Goal: Task Accomplishment & Management: Use online tool/utility

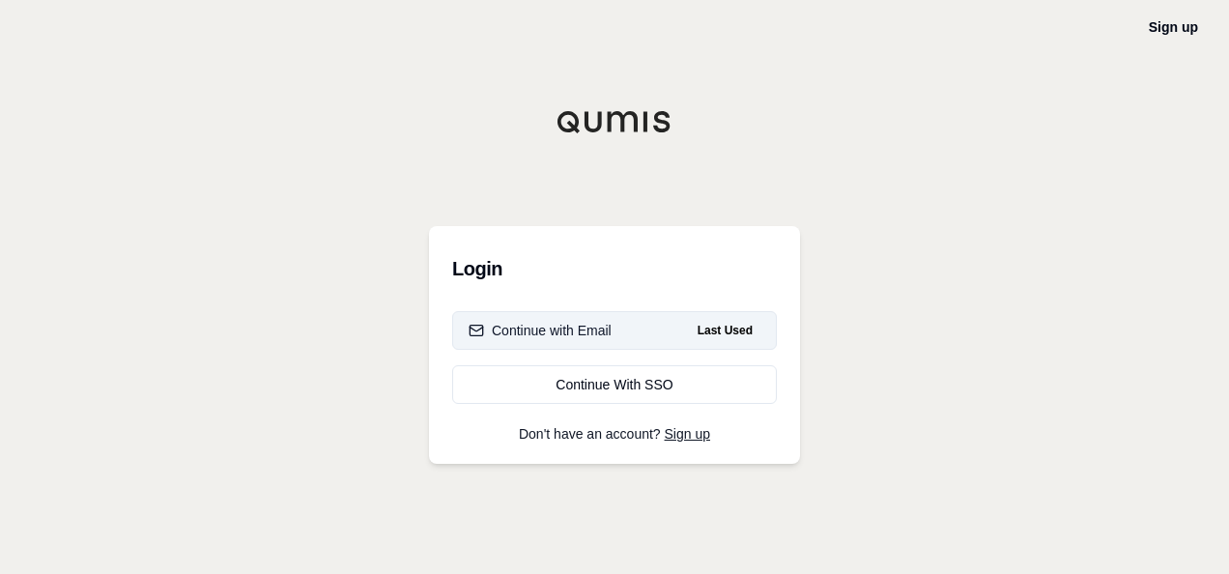
click at [596, 338] on div "Continue with Email" at bounding box center [540, 330] width 143 height 19
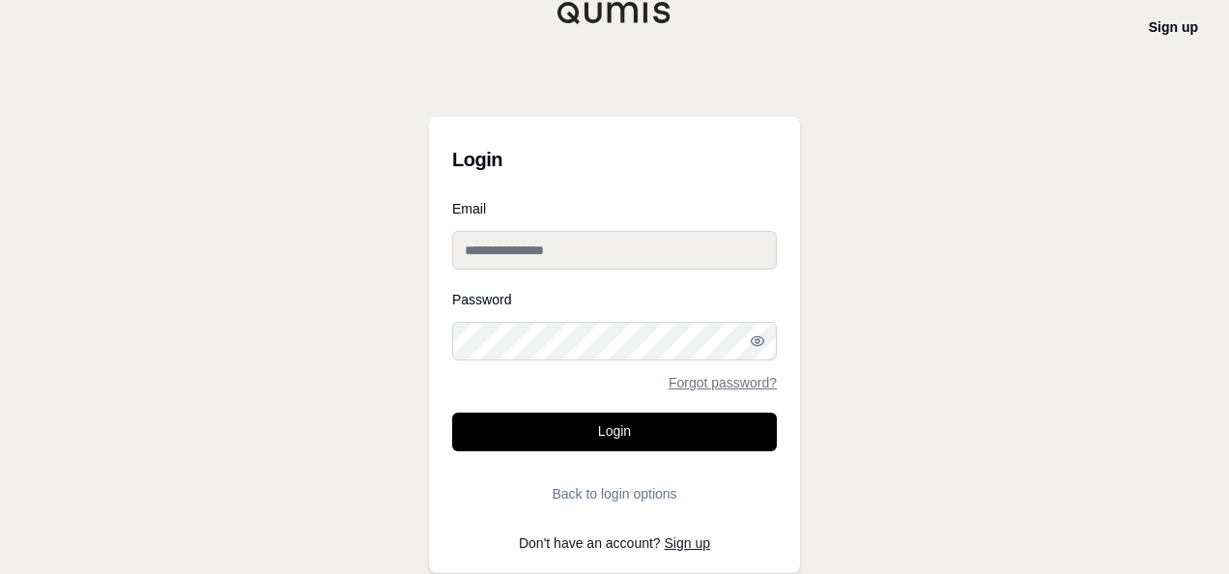
type input "**********"
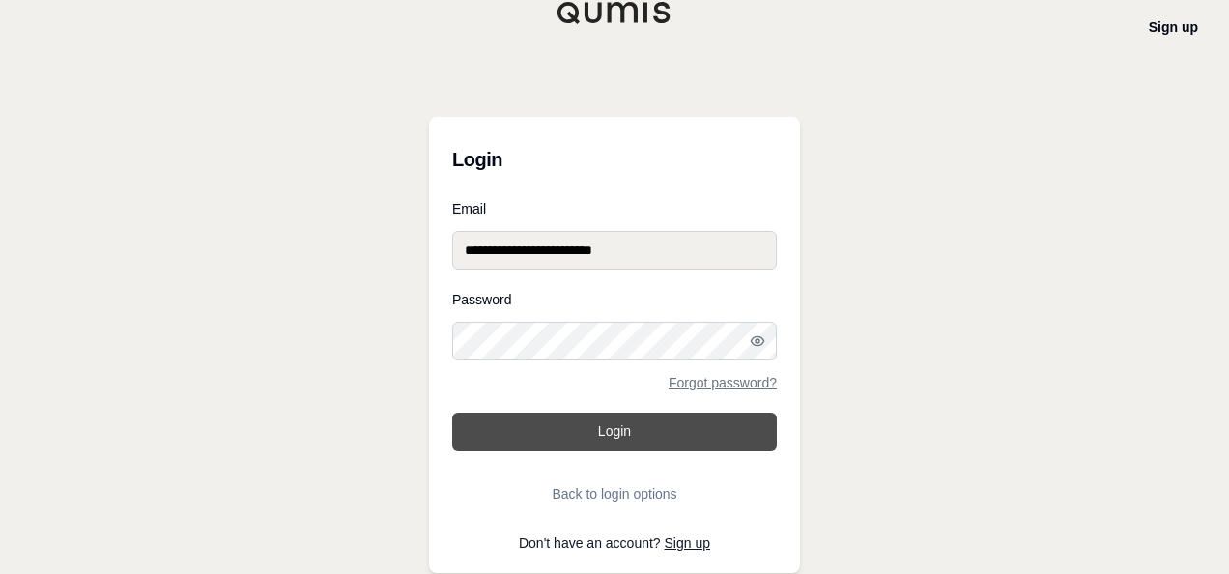
click at [608, 424] on button "Login" at bounding box center [614, 432] width 325 height 39
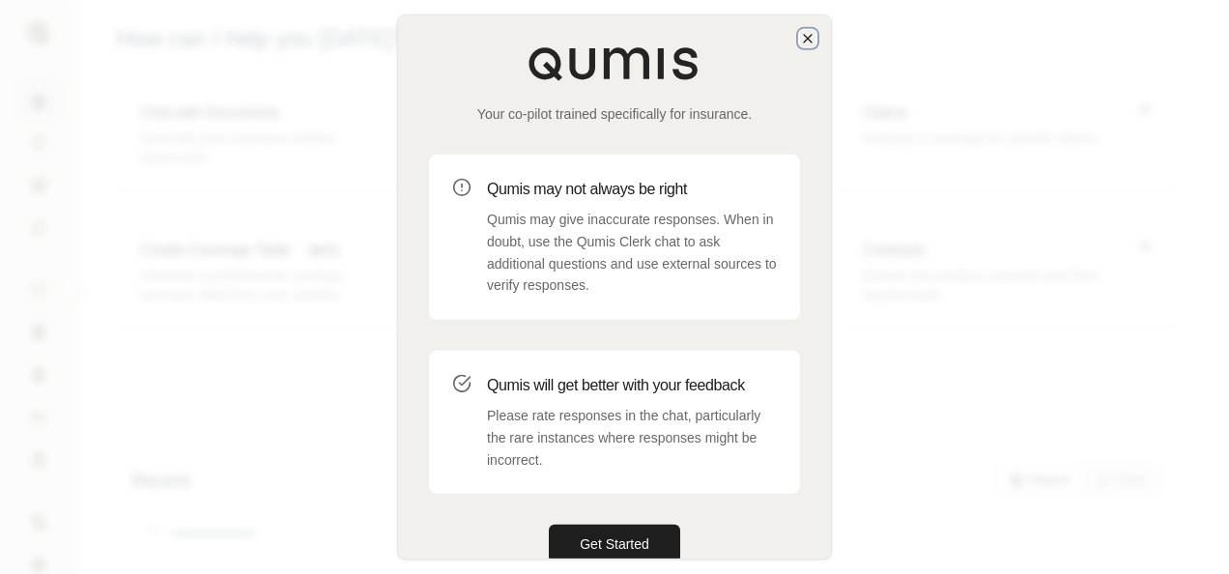
click at [806, 36] on icon "button" at bounding box center [808, 39] width 8 height 8
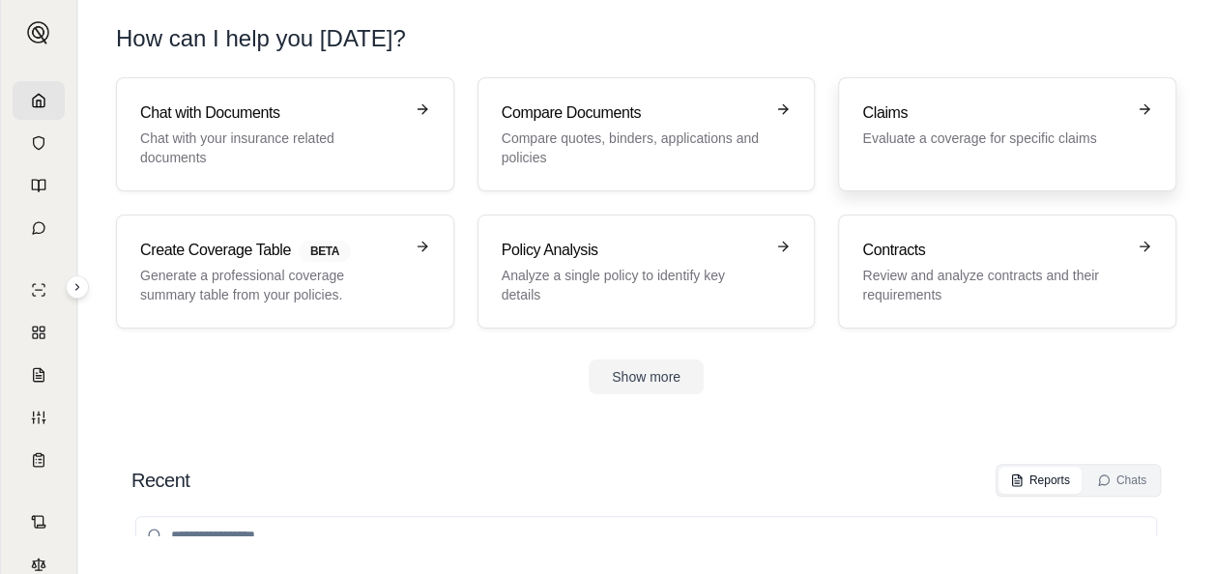
click at [930, 122] on h3 "Claims" at bounding box center [993, 112] width 263 height 23
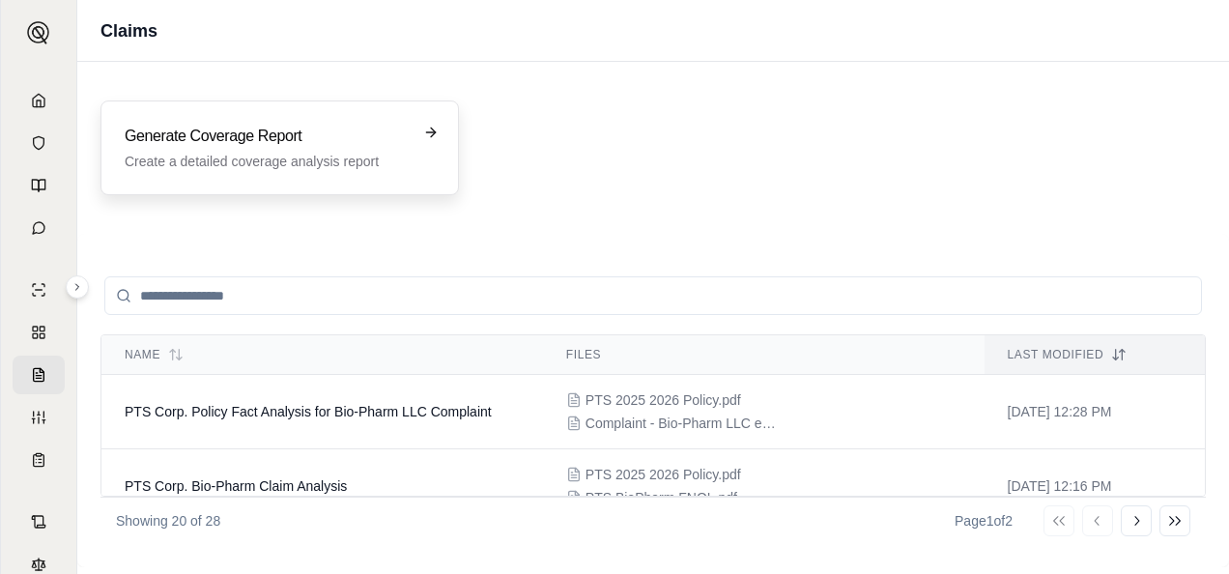
click at [240, 156] on p "Create a detailed coverage analysis report" at bounding box center [266, 161] width 283 height 19
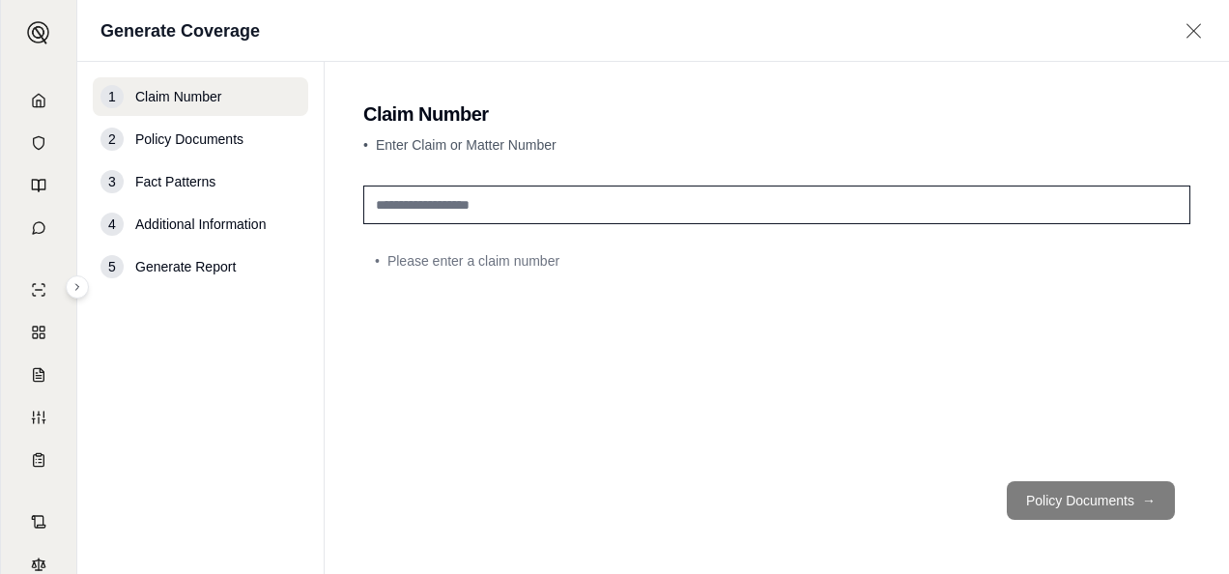
click at [491, 209] on input "text" at bounding box center [776, 205] width 827 height 39
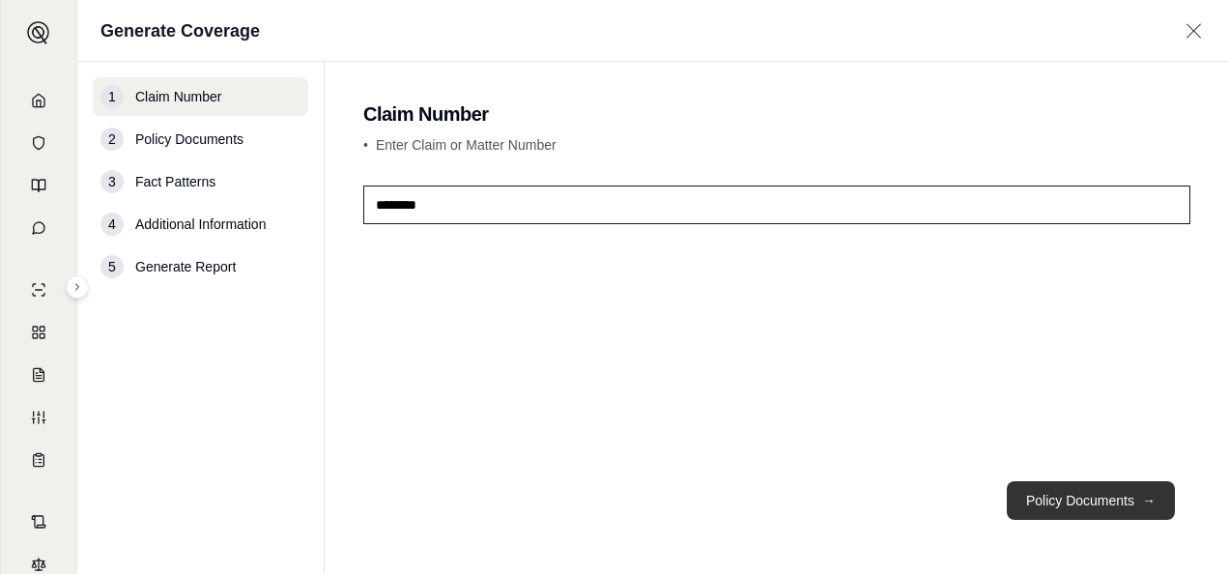
type input "********"
click at [1078, 504] on button "Policy Documents →" at bounding box center [1091, 500] width 168 height 39
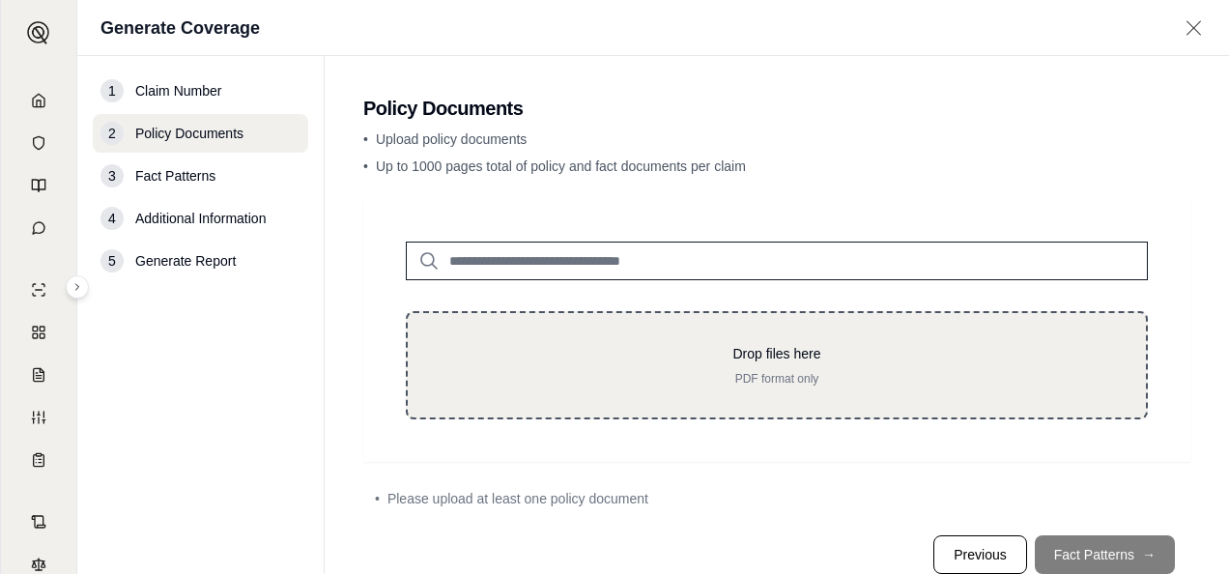
click at [770, 356] on p "Drop files here" at bounding box center [777, 353] width 676 height 19
type input "**********"
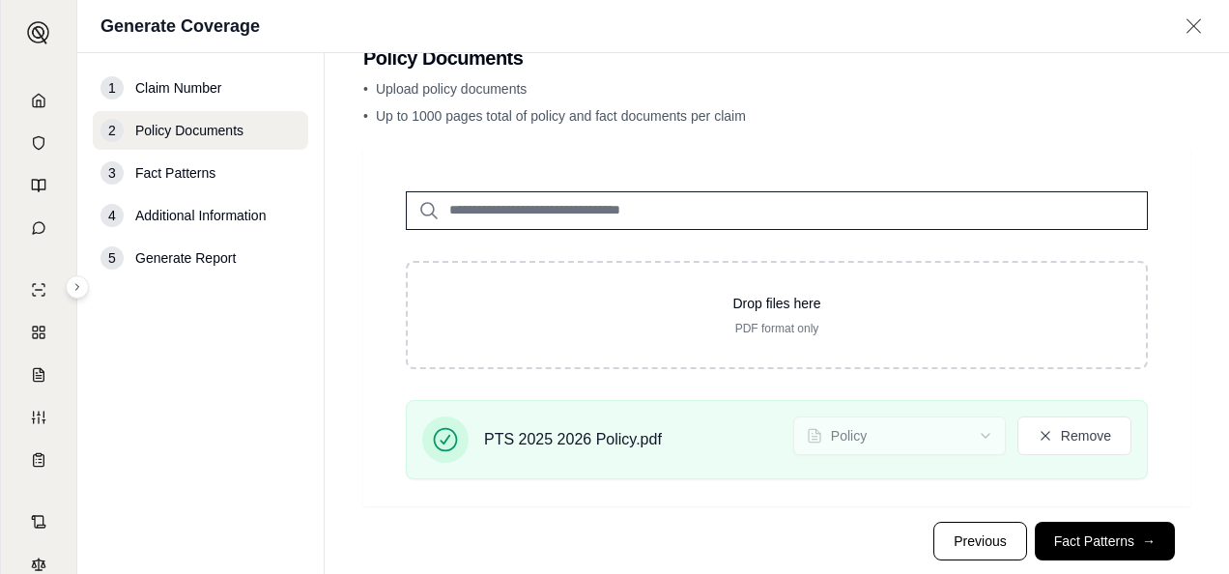
scroll to position [87, 0]
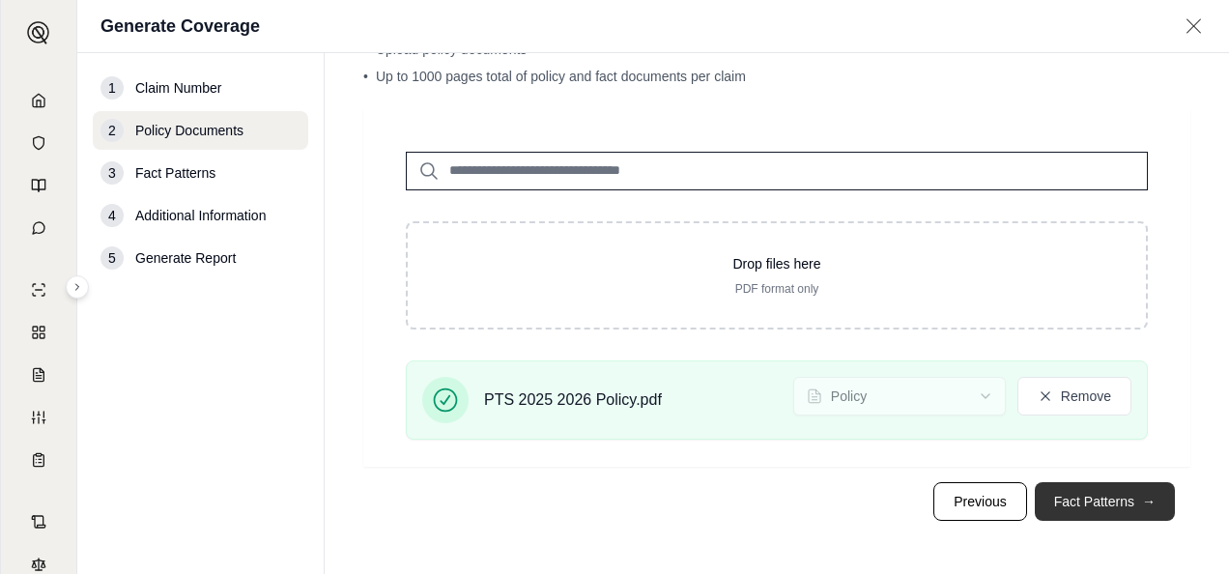
click at [1092, 502] on button "Fact Patterns →" at bounding box center [1105, 501] width 140 height 39
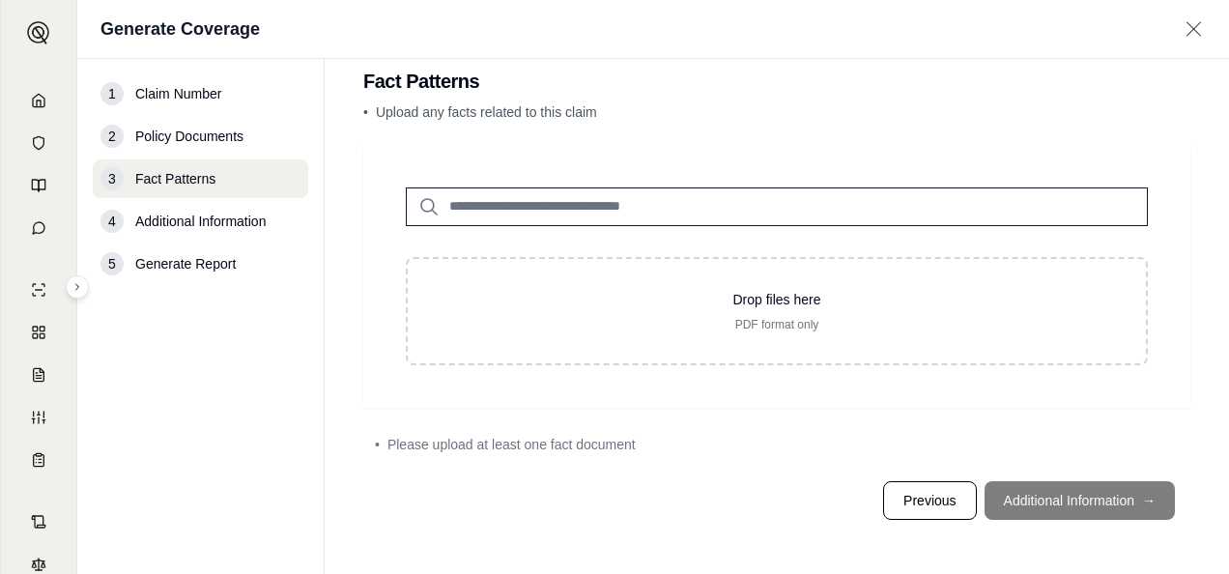
scroll to position [0, 0]
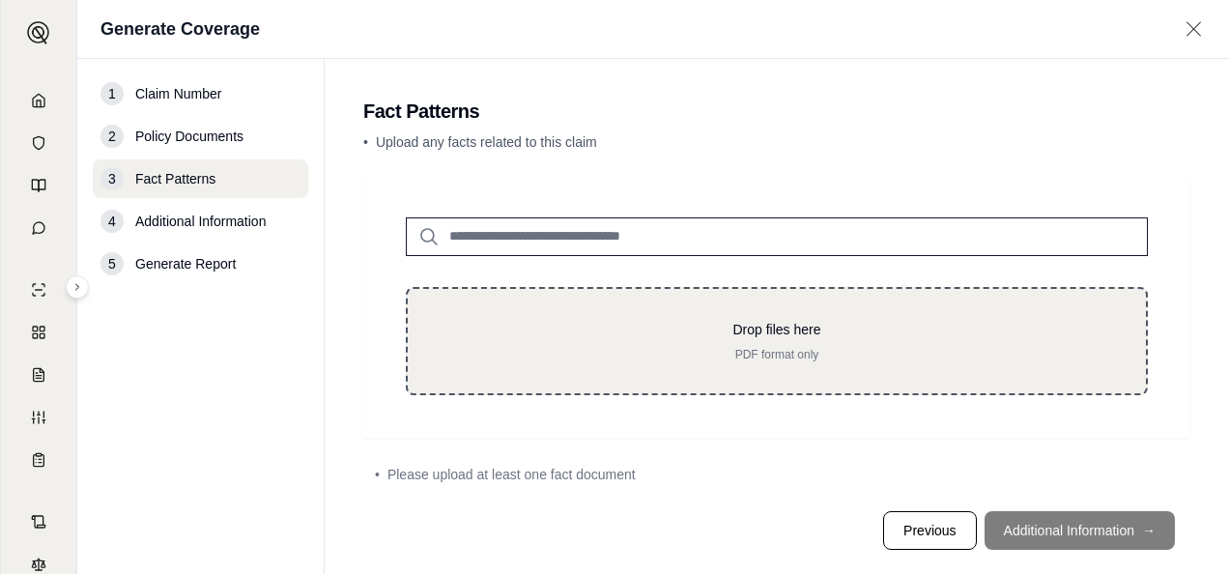
click at [718, 344] on div "Drop files here PDF format only" at bounding box center [777, 341] width 676 height 43
type input "**********"
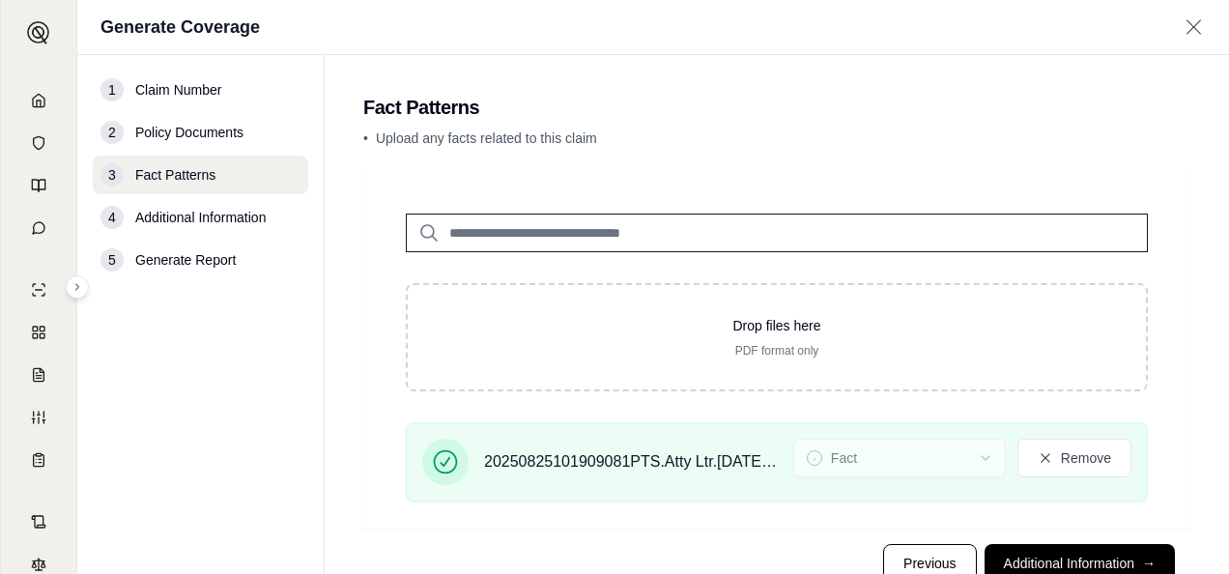
scroll to position [62, 0]
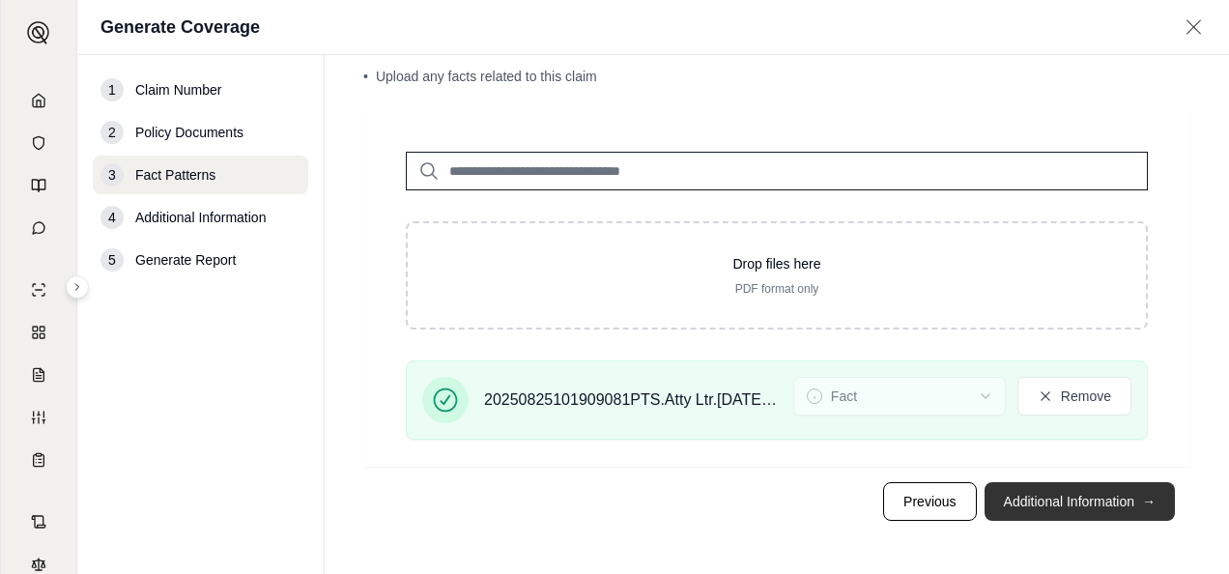
click at [1107, 501] on button "Additional Information →" at bounding box center [1080, 501] width 190 height 39
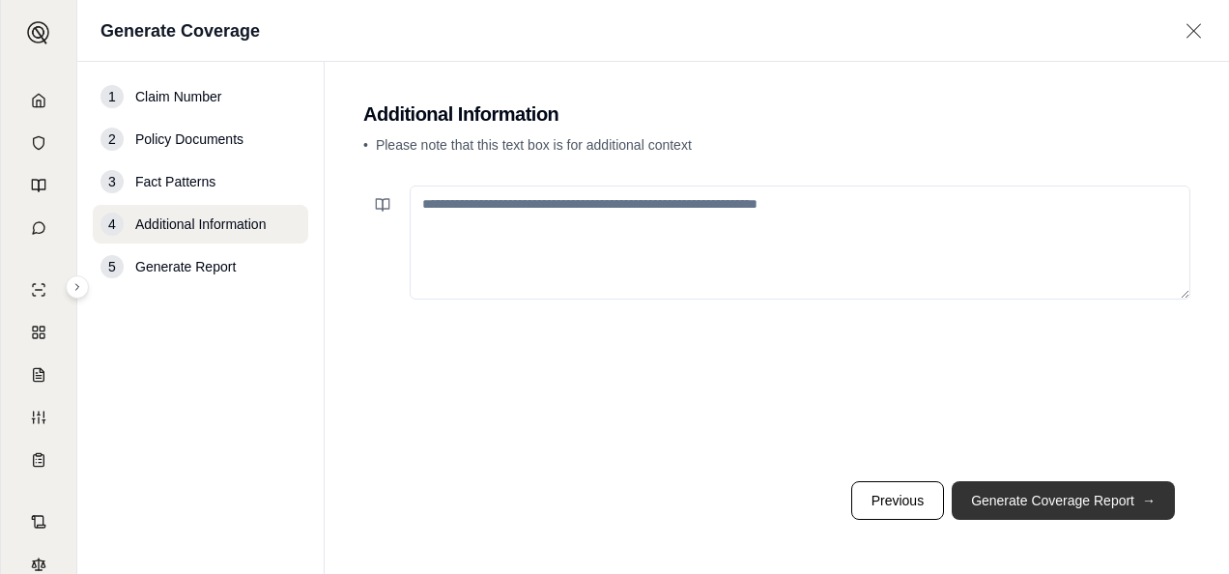
scroll to position [0, 0]
click at [1096, 507] on button "Generate Coverage Report →" at bounding box center [1063, 500] width 223 height 39
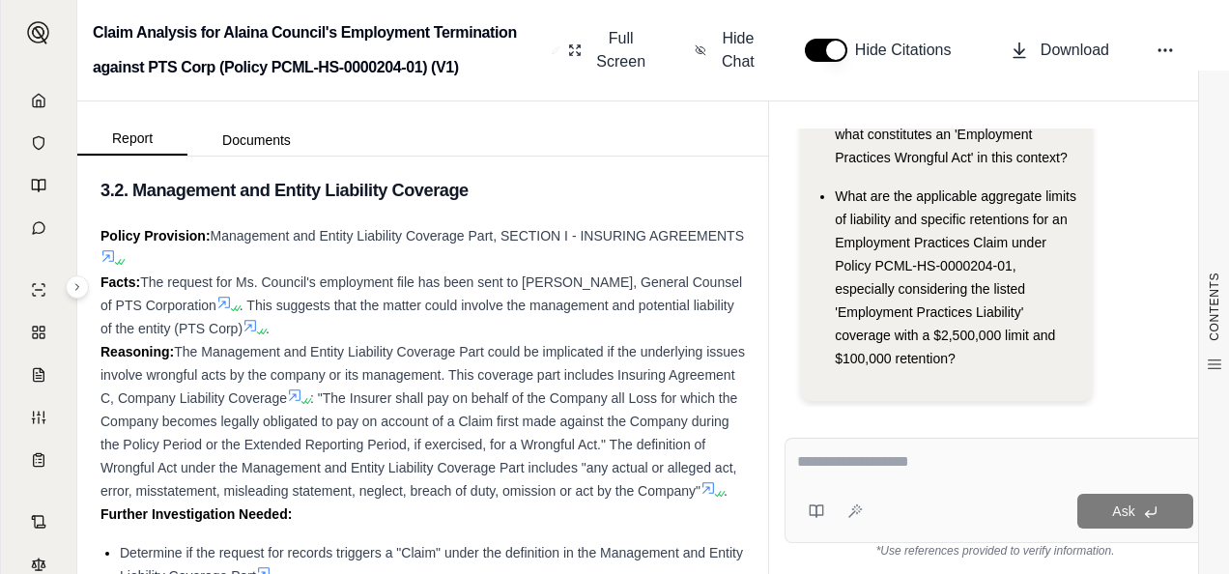
scroll to position [4252, 0]
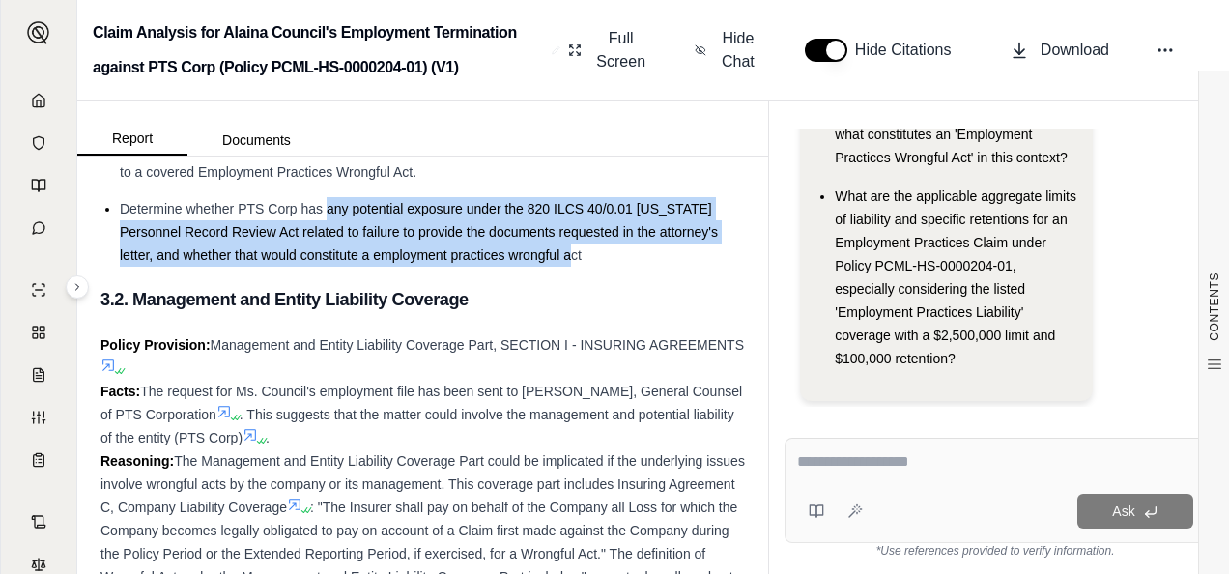
drag, startPoint x: 327, startPoint y: 206, endPoint x: 583, endPoint y: 247, distance: 259.4
click at [583, 247] on li "Determine whether PTS Corp has any potential exposure under the 820 ILCS 40/0.0…" at bounding box center [432, 232] width 625 height 70
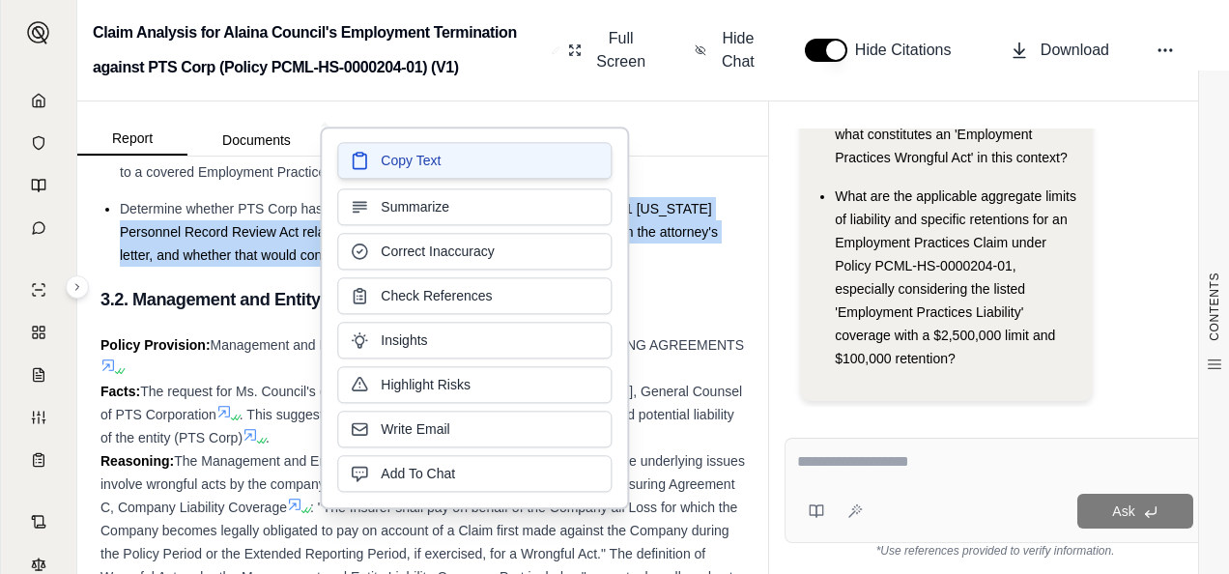
drag, startPoint x: 402, startPoint y: 218, endPoint x: 375, endPoint y: 158, distance: 66.6
click at [375, 158] on button "Copy Text" at bounding box center [474, 160] width 274 height 37
